Goal: Task Accomplishment & Management: Manage account settings

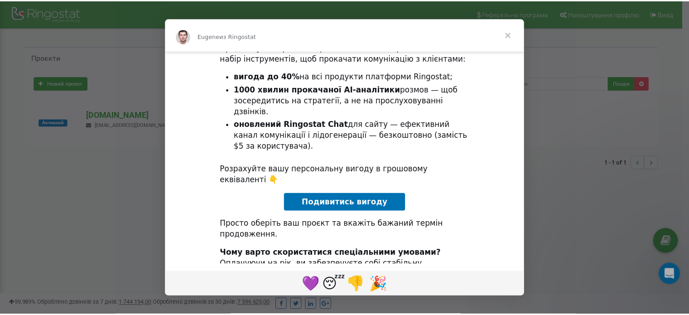
scroll to position [115, 0]
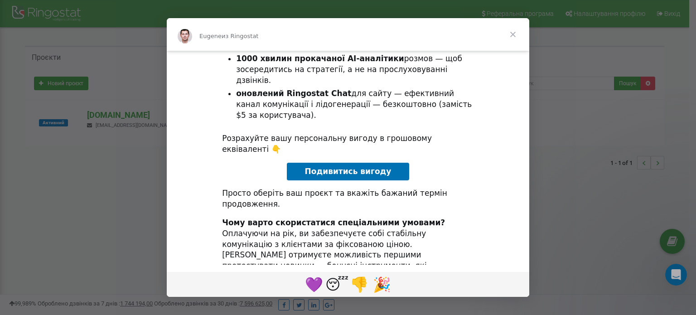
click at [514, 32] on span "Закрыть" at bounding box center [512, 34] width 33 height 33
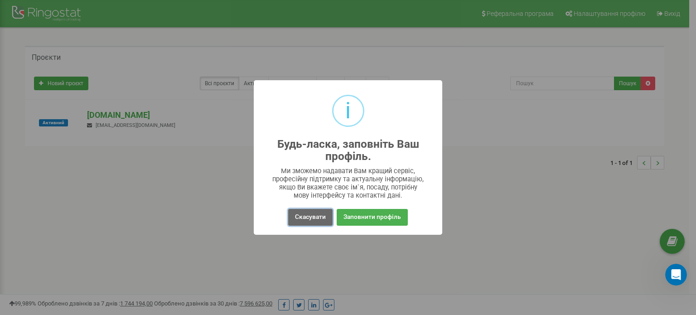
click at [313, 218] on button "Скасувати" at bounding box center [310, 217] width 44 height 17
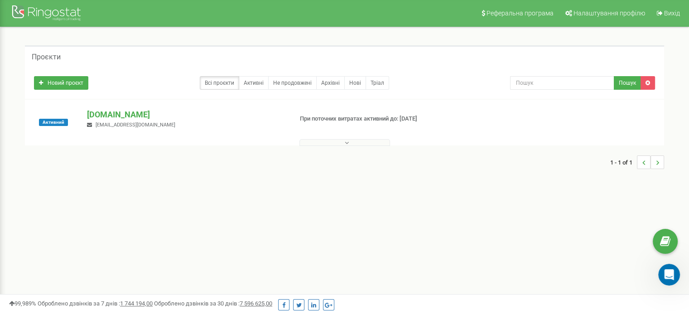
scroll to position [0, 0]
click at [355, 141] on button at bounding box center [344, 143] width 91 height 7
click at [355, 142] on button at bounding box center [344, 143] width 91 height 7
click at [265, 83] on link "Активні" at bounding box center [254, 84] width 30 height 14
click at [219, 86] on link "Всі проєкти" at bounding box center [219, 84] width 39 height 14
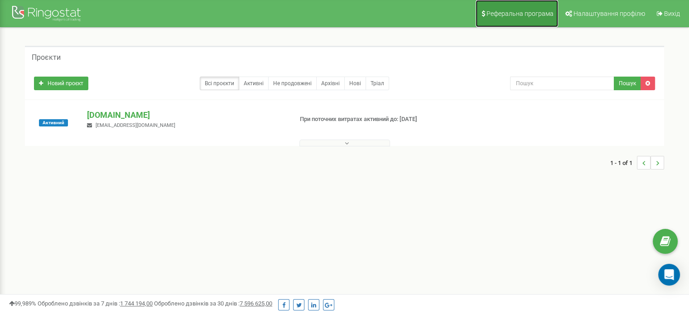
click at [496, 9] on link "Реферальна програма" at bounding box center [517, 13] width 82 height 27
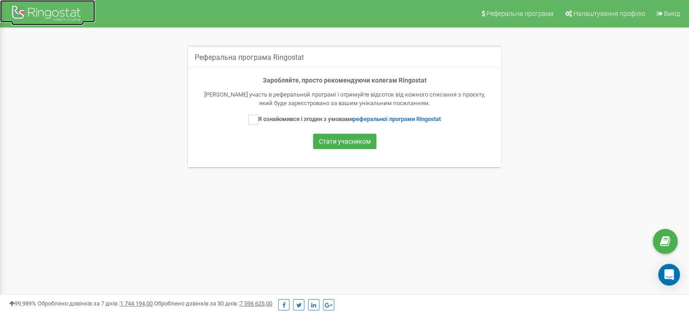
click at [25, 13] on div at bounding box center [47, 15] width 72 height 22
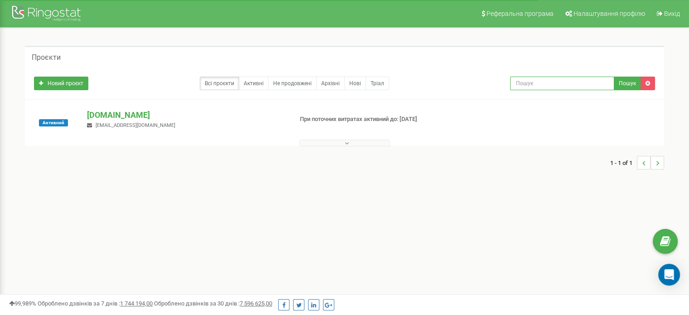
click at [553, 84] on input "text" at bounding box center [562, 84] width 104 height 14
click at [664, 242] on icon at bounding box center [665, 242] width 10 height 14
click at [583, 81] on input "text" at bounding box center [562, 84] width 104 height 14
type input "0631220293"
click at [621, 82] on button "Пошук" at bounding box center [627, 84] width 27 height 14
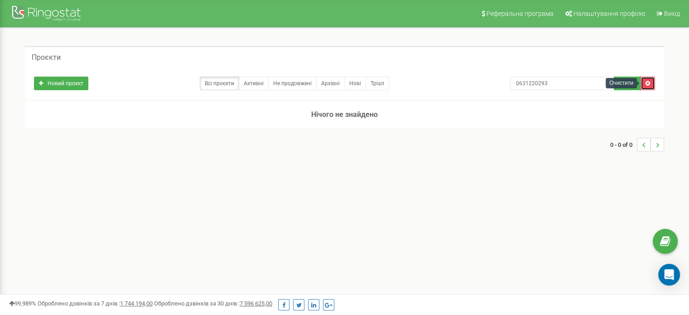
click at [646, 83] on icon at bounding box center [648, 83] width 5 height 5
click at [66, 79] on link "Новий проєкт" at bounding box center [61, 84] width 54 height 14
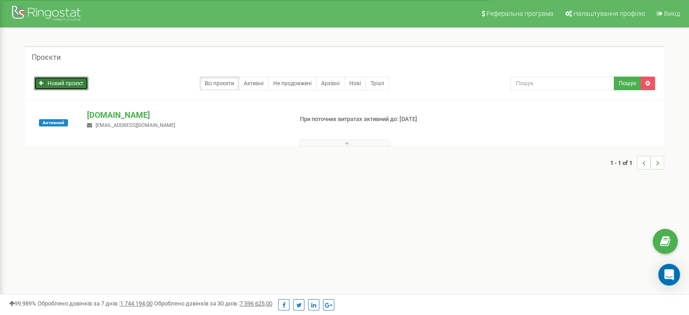
click at [53, 79] on link "Новий проєкт" at bounding box center [61, 84] width 54 height 14
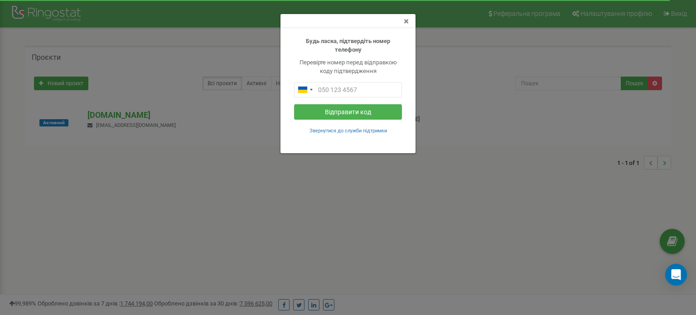
click at [406, 21] on span "×" at bounding box center [406, 21] width 5 height 11
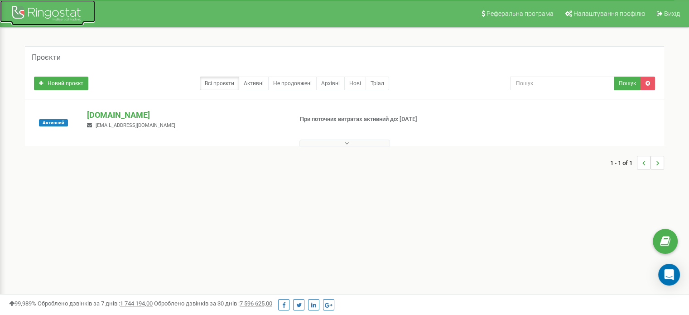
click at [36, 7] on div at bounding box center [47, 15] width 72 height 22
click at [558, 251] on div "Реферальна програма Налаштування профілю Вихід Проєкти Новий проєкт Всі проєкти…" at bounding box center [344, 272] width 689 height 544
click at [127, 40] on div "Проєкти Новий проєкт Всі проєкти Активні Не продовжені Архівні [GEOGRAPHIC_DATA…" at bounding box center [344, 112] width 675 height 169
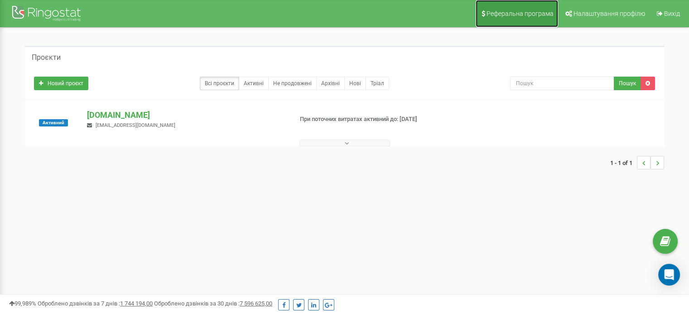
click at [538, 12] on span "Реферальна програма" at bounding box center [520, 13] width 67 height 7
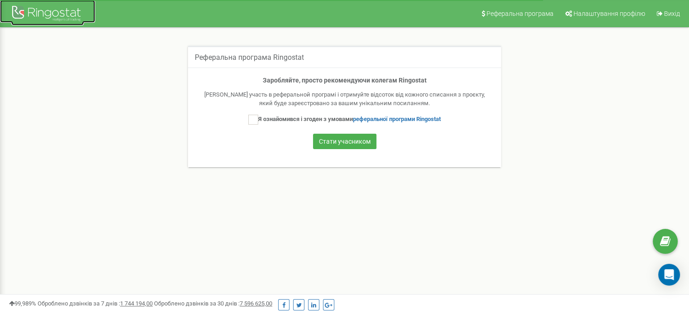
click at [64, 17] on div at bounding box center [47, 15] width 72 height 22
